Goal: Browse casually: Explore the website without a specific task or goal

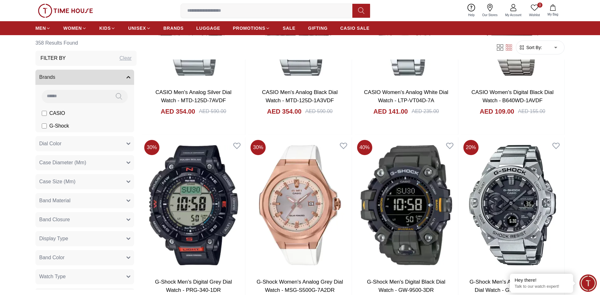
scroll to position [537, 0]
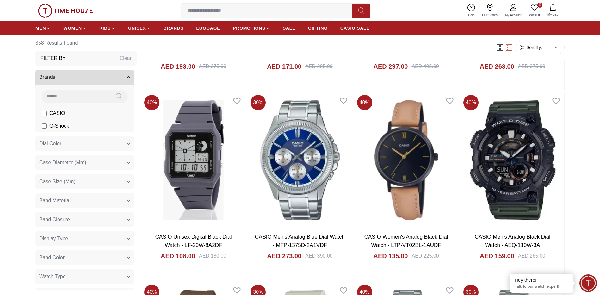
scroll to position [2276, 0]
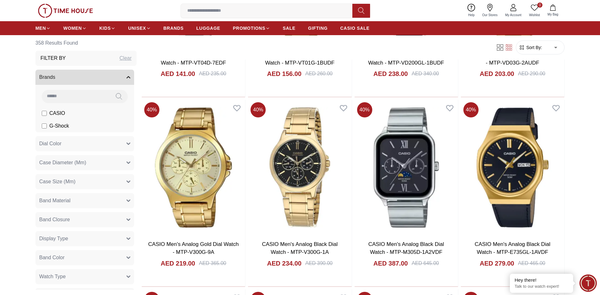
scroll to position [3983, 0]
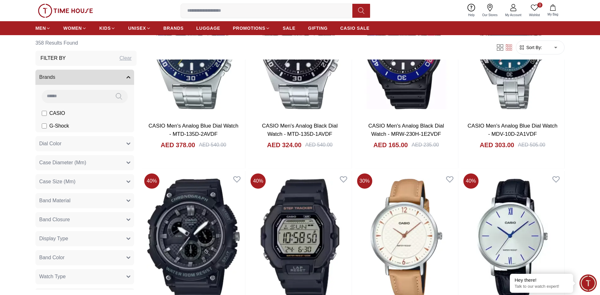
scroll to position [5248, 0]
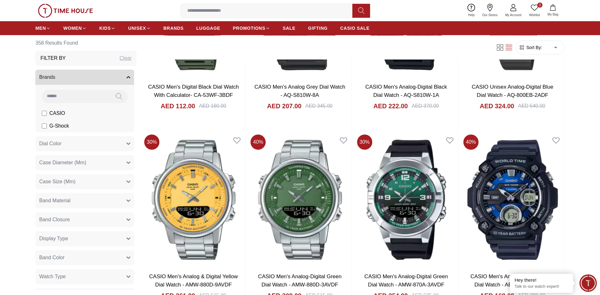
scroll to position [6417, 0]
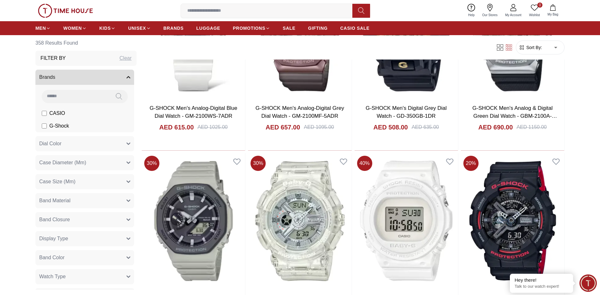
scroll to position [7397, 0]
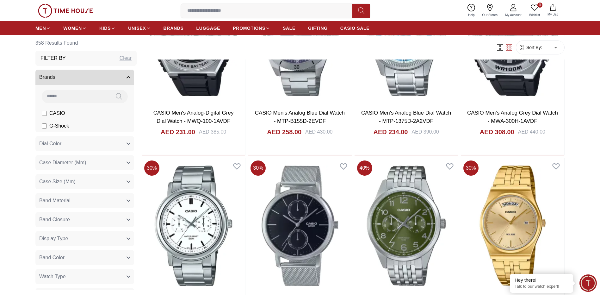
scroll to position [8504, 0]
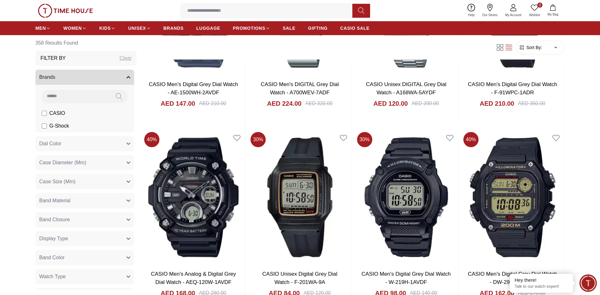
scroll to position [9452, 0]
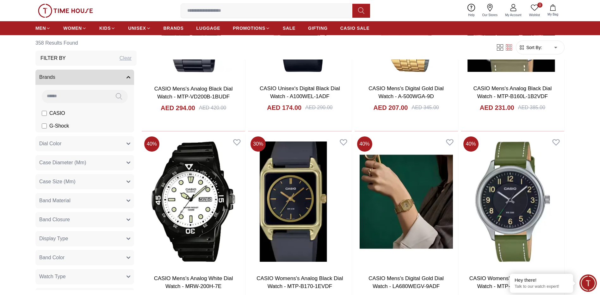
scroll to position [10401, 0]
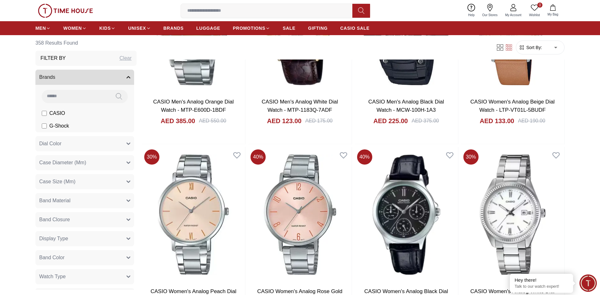
scroll to position [11346, 0]
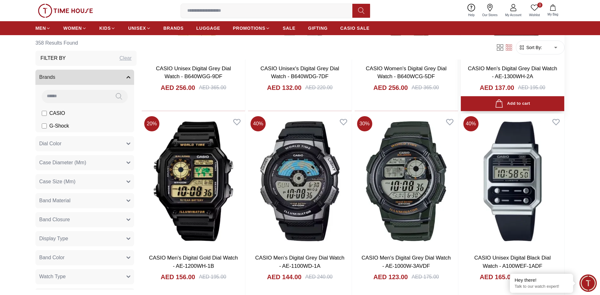
scroll to position [12299, 0]
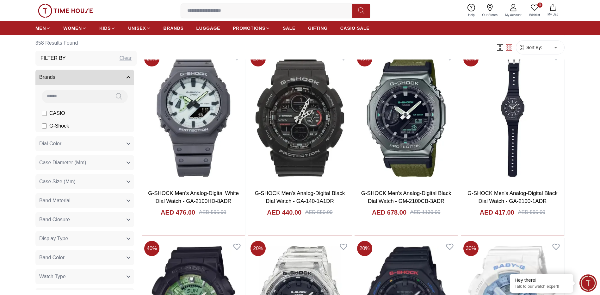
scroll to position [13246, 0]
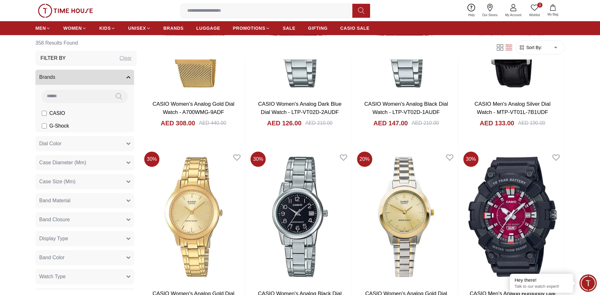
scroll to position [14163, 0]
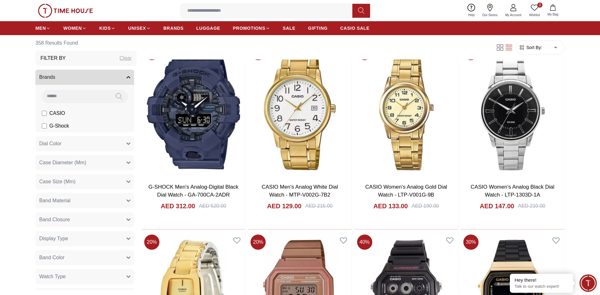
scroll to position [15141, 0]
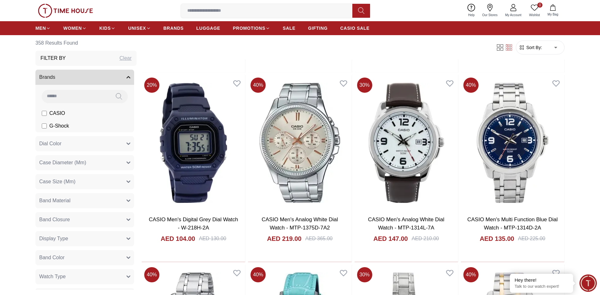
scroll to position [16007, 0]
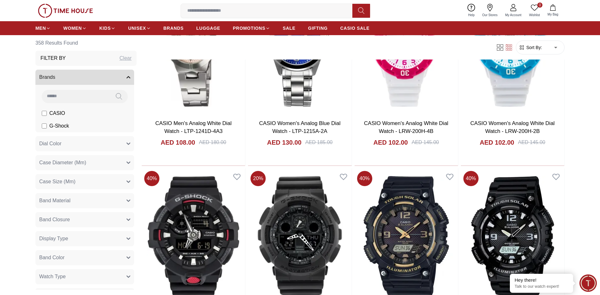
scroll to position [16628, 0]
